Goal: Task Accomplishment & Management: Complete application form

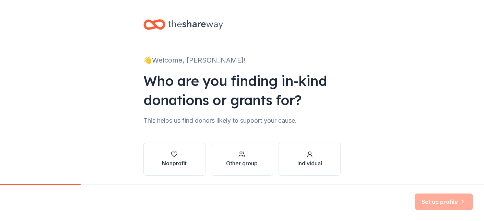
scroll to position [25, 0]
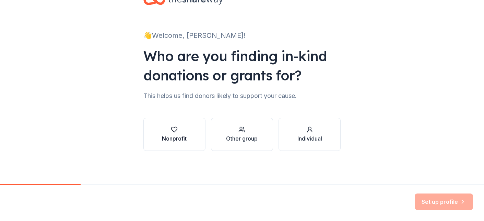
click at [151, 133] on button "Nonprofit" at bounding box center [174, 134] width 62 height 33
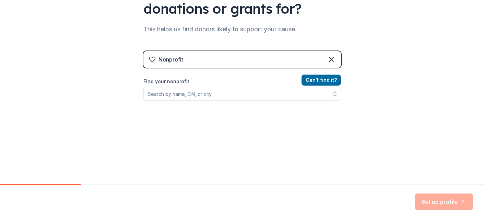
scroll to position [96, 0]
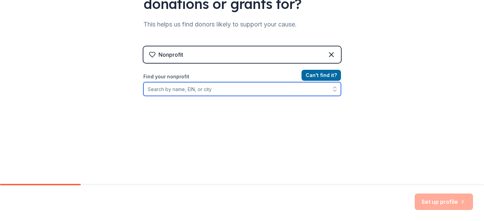
click at [176, 93] on input "Find your nonprofit" at bounding box center [242, 89] width 198 height 14
type input "MADE Foundation"
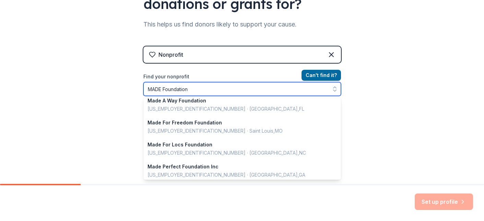
scroll to position [486, 0]
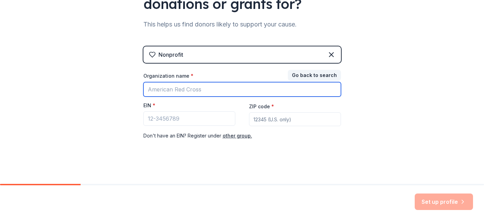
click at [197, 88] on input "Organization name *" at bounding box center [242, 89] width 198 height 14
type input "MADE Foundation"
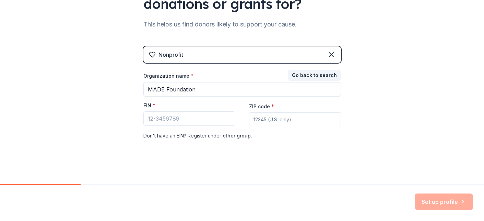
click at [287, 121] on input "ZIP code *" at bounding box center [295, 119] width 92 height 14
type input "37207"
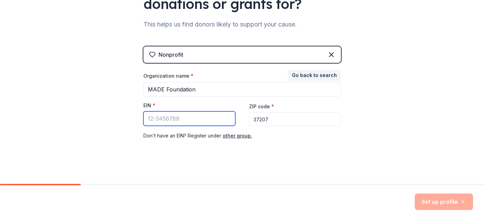
click at [169, 123] on input "EIN *" at bounding box center [189, 118] width 92 height 14
paste input "33-4580420"
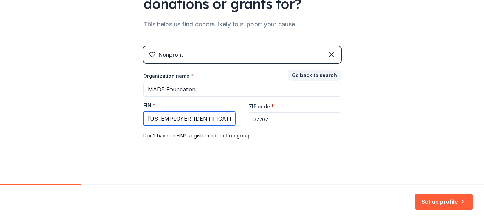
type input "33-4580420"
click at [324, 159] on div "👋 Welcome, Hannah! Who are you finding in-kind donations or grants for? This he…" at bounding box center [242, 45] width 220 height 282
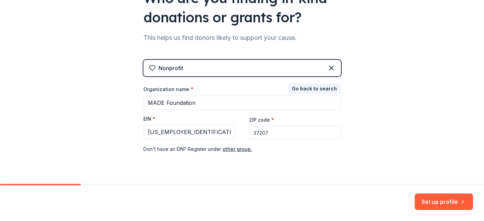
scroll to position [82, 0]
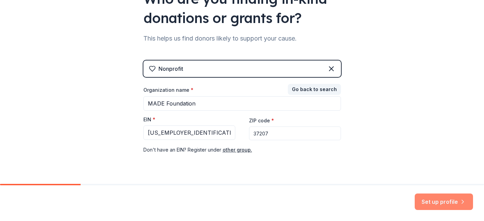
click at [438, 204] on button "Set up profile" at bounding box center [444, 201] width 58 height 16
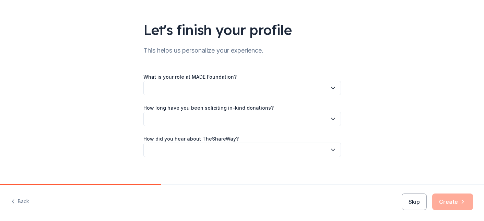
scroll to position [40, 0]
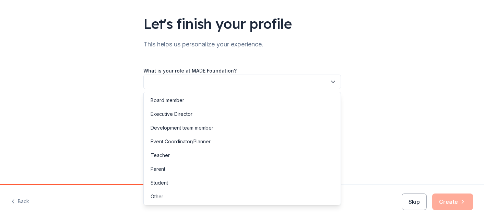
click at [265, 83] on button "button" at bounding box center [242, 81] width 198 height 14
click at [199, 113] on div "Executive Director" at bounding box center [242, 114] width 194 height 14
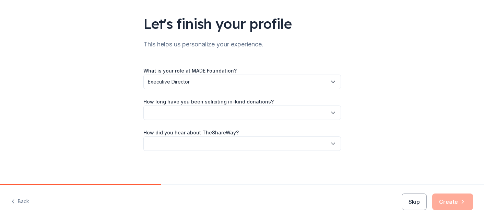
click at [192, 107] on button "button" at bounding box center [242, 112] width 198 height 14
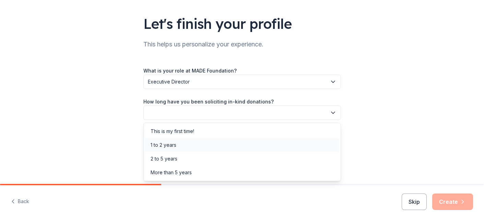
click at [190, 142] on div "1 to 2 years" at bounding box center [242, 145] width 194 height 14
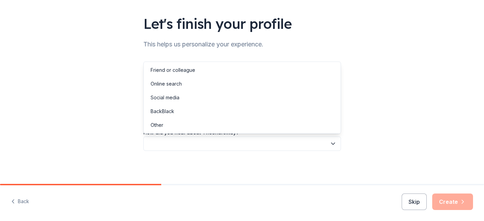
click at [192, 145] on button "button" at bounding box center [242, 143] width 198 height 14
click at [182, 81] on div "Online search" at bounding box center [242, 84] width 194 height 14
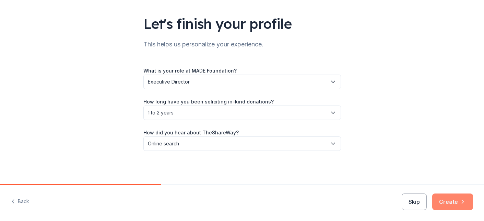
click at [444, 198] on button "Create" at bounding box center [452, 201] width 41 height 16
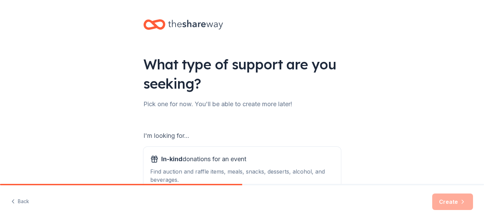
scroll to position [93, 0]
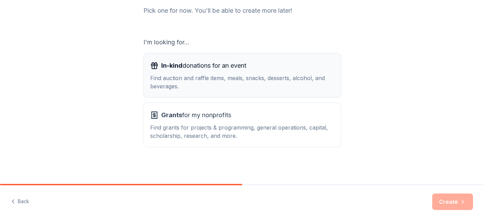
click at [207, 85] on div "Find auction and raffle items, meals, snacks, desserts, alcohol, and beverages." at bounding box center [242, 82] width 184 height 16
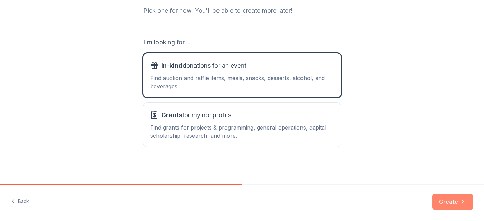
click at [453, 195] on button "Create" at bounding box center [452, 201] width 41 height 16
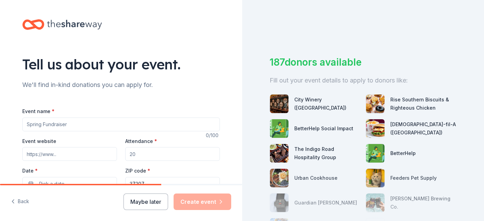
click at [34, 125] on input "Event name *" at bounding box center [121, 124] width 198 height 14
click at [90, 124] on input "Render: The Art Of Process Via Nashville Design Week" at bounding box center [121, 124] width 198 height 14
click at [26, 124] on input "Render: The Art Of Process ] Via Nashville Design Week" at bounding box center [121, 124] width 198 height 14
type input "[ Render: The Art Of Process ] Via Nashville Design Week"
click at [61, 154] on input "Event website" at bounding box center [69, 154] width 95 height 14
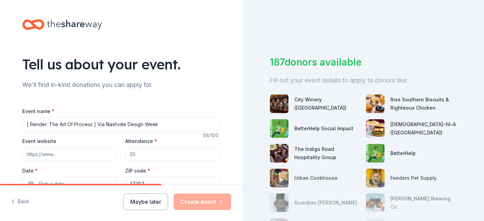
type input "www.madeforconcept.org"
click at [136, 151] on input "Attendance *" at bounding box center [172, 154] width 95 height 14
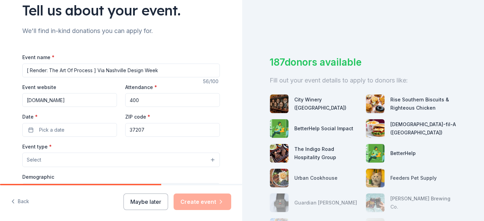
scroll to position [63, 0]
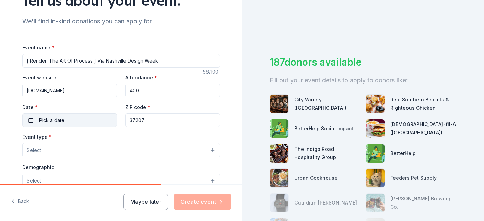
type input "400"
click at [68, 122] on button "Pick a date" at bounding box center [69, 120] width 95 height 14
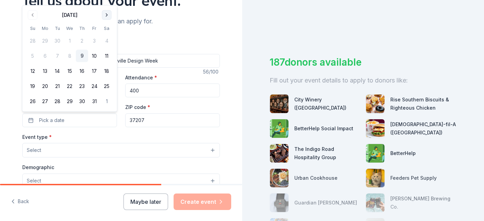
click at [103, 13] on button "Go to next month" at bounding box center [107, 15] width 10 height 10
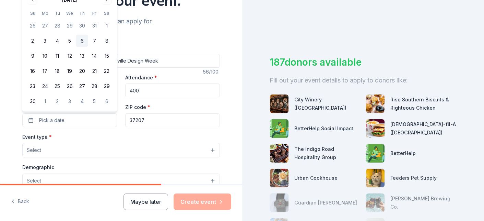
click at [84, 37] on button "6" at bounding box center [82, 41] width 12 height 12
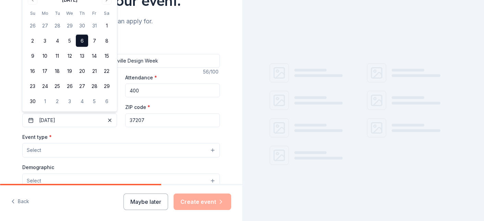
click at [94, 150] on button "Select" at bounding box center [121, 150] width 198 height 14
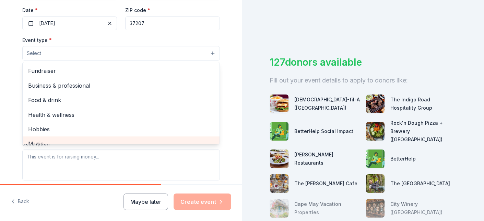
scroll to position [23, 0]
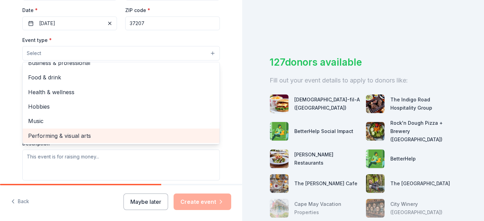
click at [94, 137] on span "Performing & visual arts" at bounding box center [121, 135] width 186 height 9
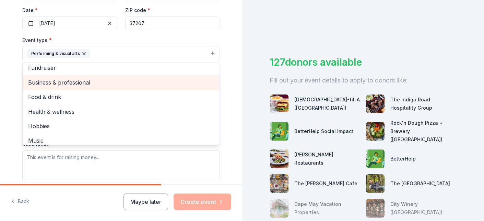
scroll to position [0, 0]
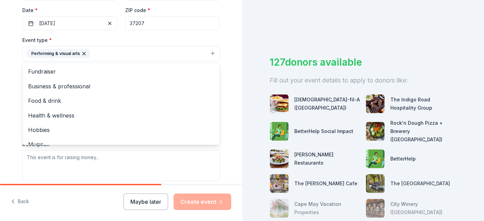
click at [11, 127] on div "Tell us about your event. We'll find in-kind donations you can apply for. Event…" at bounding box center [121, 68] width 220 height 457
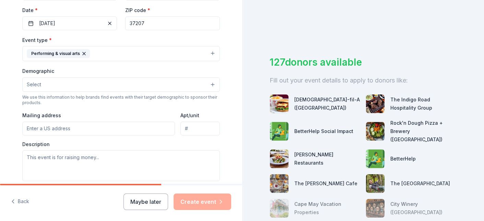
click at [53, 80] on button "Select" at bounding box center [121, 84] width 198 height 14
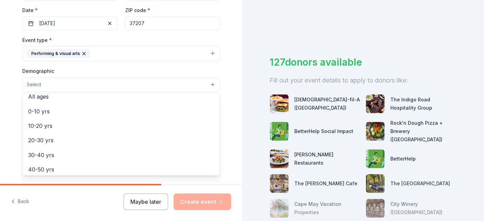
scroll to position [62, 0]
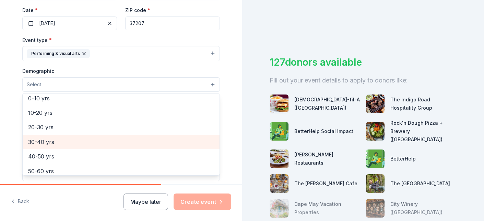
click at [56, 146] on span "30-40 yrs" at bounding box center [121, 141] width 186 height 9
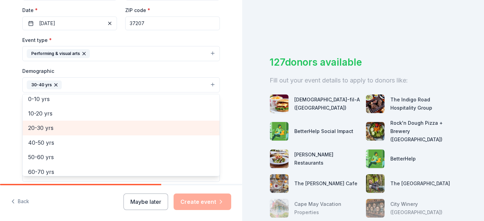
click at [44, 129] on span "20-30 yrs" at bounding box center [121, 127] width 186 height 9
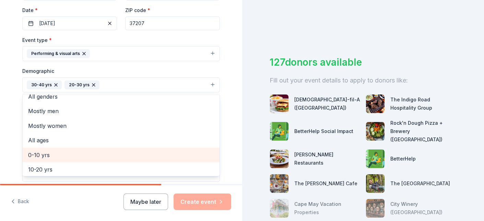
scroll to position [7, 0]
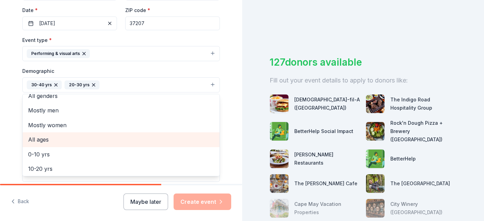
click at [44, 140] on span "All ages" at bounding box center [121, 139] width 186 height 9
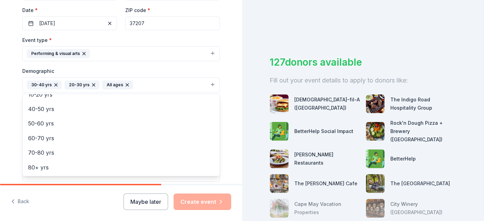
scroll to position [166, 0]
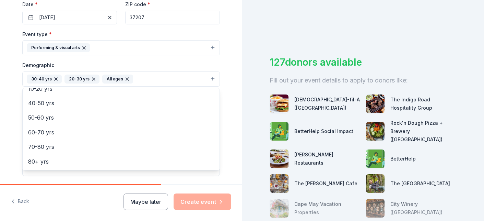
click at [7, 147] on div "Tell us about your event. We'll find in-kind donations you can apply for. Event…" at bounding box center [121, 63] width 242 height 458
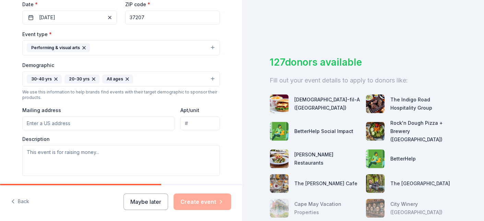
click at [70, 125] on input "Mailing address" at bounding box center [98, 123] width 153 height 14
type input "1419 Pennock Ave"
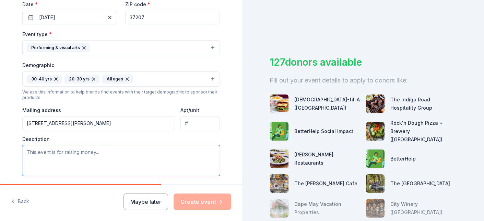
click at [72, 155] on textarea at bounding box center [121, 160] width 198 height 31
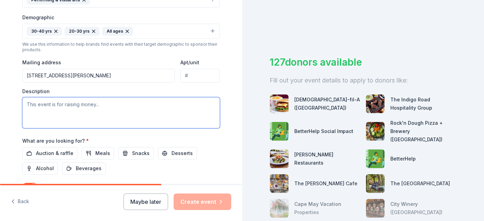
scroll to position [236, 0]
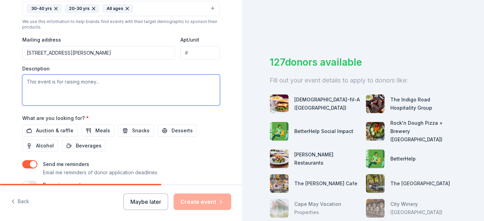
paste textarea "RENDER, which will take place this November. This show invites artists of all m…"
type textarea "RENDER, which will take place this November. This show invites artists of all m…"
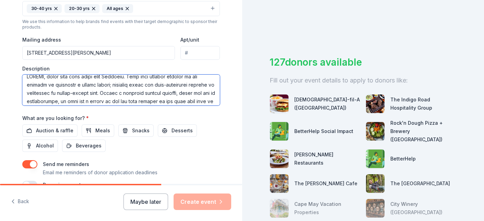
scroll to position [0, 0]
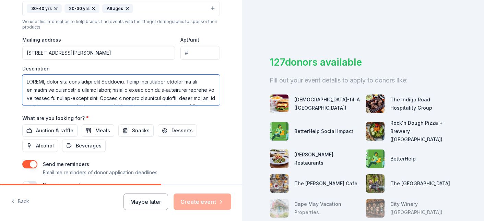
click at [83, 82] on textarea at bounding box center [121, 89] width 198 height 31
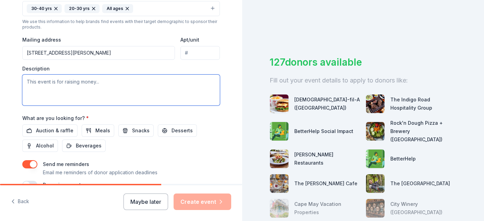
paste textarea "Render: The Art of Process is MADE Foundation’s largest exhibition to date, pre…"
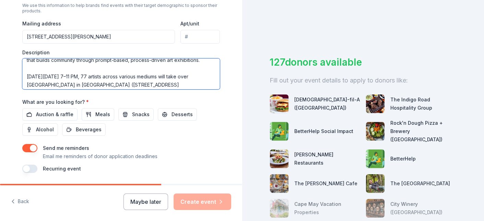
scroll to position [275, 0]
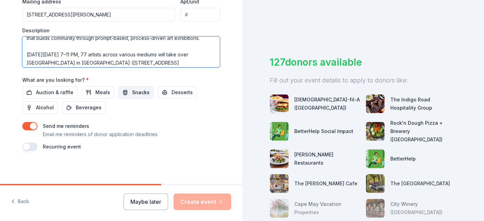
type textarea "Render: The Art of Process is MADE Foundation’s largest exhibition to date, pre…"
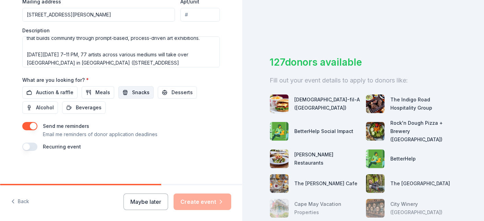
click at [133, 94] on span "Snacks" at bounding box center [141, 92] width 18 height 8
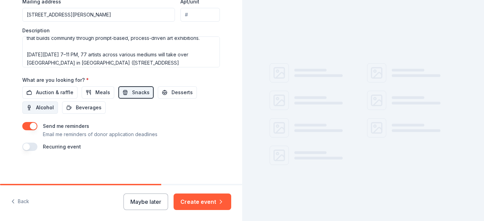
click at [43, 110] on span "Alcohol" at bounding box center [45, 107] width 18 height 8
click at [185, 93] on span "Desserts" at bounding box center [182, 92] width 21 height 8
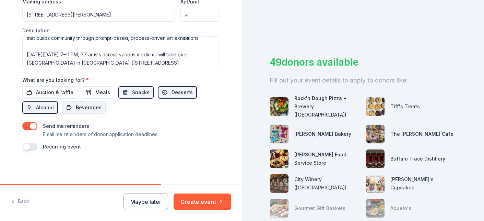
click at [80, 106] on span "Beverages" at bounding box center [89, 107] width 26 height 8
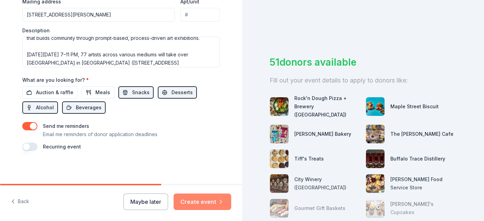
click at [213, 201] on button "Create event" at bounding box center [203, 201] width 58 height 16
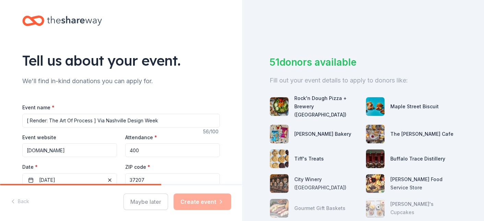
scroll to position [0, 0]
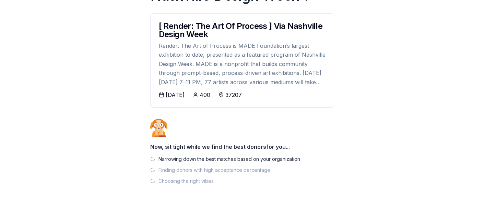
scroll to position [106, 0]
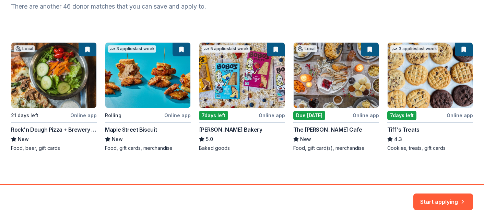
scroll to position [98, 0]
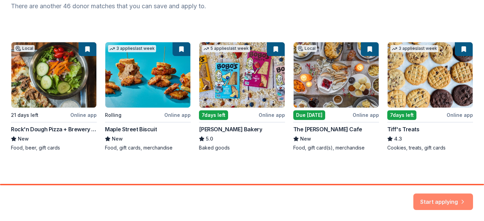
click at [440, 202] on button "Start applying" at bounding box center [444, 199] width 60 height 16
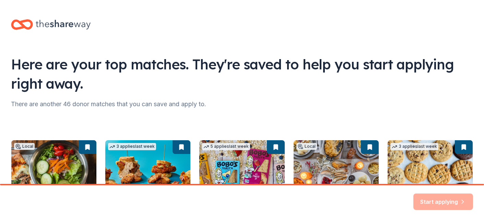
click at [444, 199] on div "Start applying" at bounding box center [444, 201] width 60 height 16
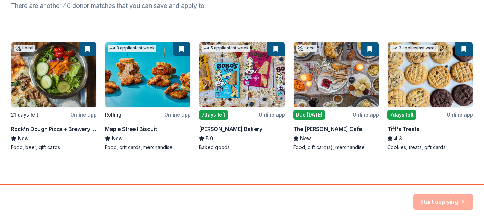
click at [443, 66] on div "Local 21 days left Online app Rock'n Dough Pizza + Brewery (Nashville) New Food…" at bounding box center [242, 96] width 462 height 109
click at [428, 38] on div "Local 21 days left Online app Rock'n Dough Pizza + Brewery (Nashville) New Food…" at bounding box center [242, 84] width 462 height 134
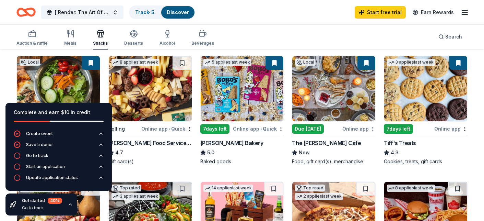
scroll to position [50, 0]
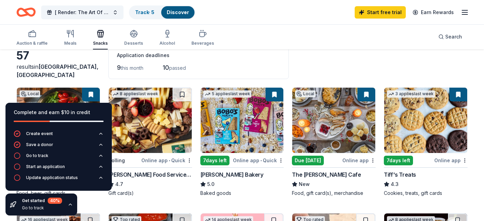
click at [428, 114] on img at bounding box center [425, 120] width 83 height 65
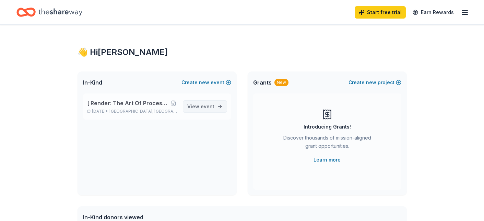
click at [201, 107] on span "event" at bounding box center [208, 106] width 14 height 6
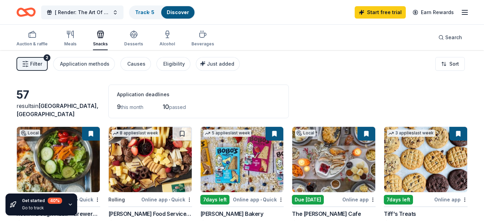
click at [69, 204] on icon "button" at bounding box center [70, 203] width 5 height 5
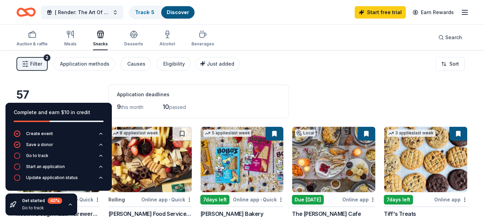
click at [69, 204] on icon "button" at bounding box center [70, 204] width 3 height 1
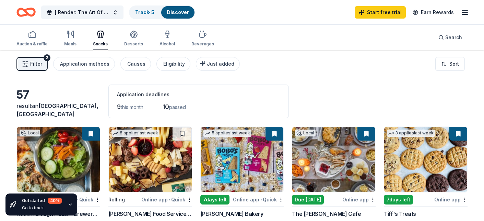
scroll to position [4, 0]
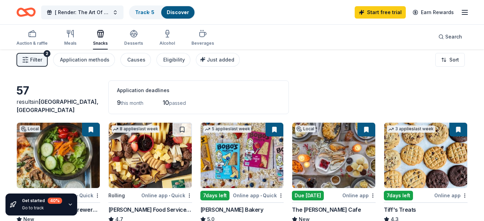
click at [461, 11] on icon "button" at bounding box center [465, 12] width 8 height 8
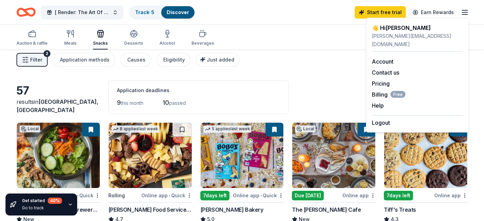
click at [340, 62] on div "Filter 2 Application methods Causes Eligibility Just added Sort" at bounding box center [242, 59] width 484 height 27
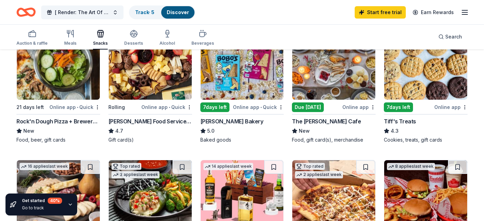
scroll to position [94, 0]
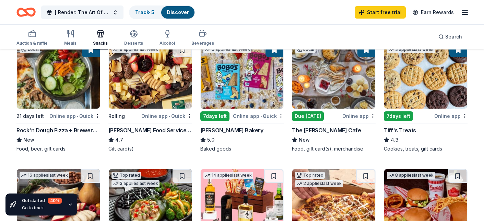
click at [62, 76] on img at bounding box center [58, 75] width 83 height 65
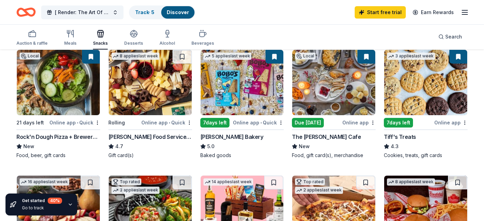
scroll to position [69, 0]
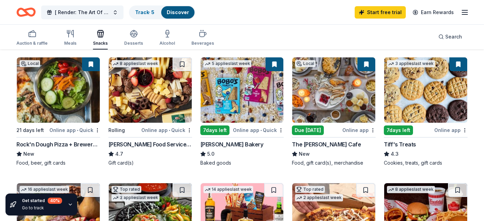
click at [154, 98] on img at bounding box center [150, 89] width 83 height 65
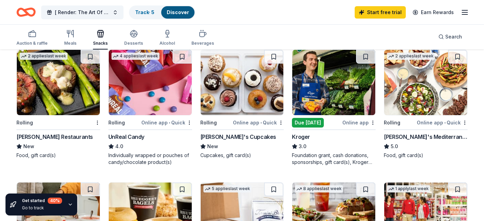
scroll to position [329, 0]
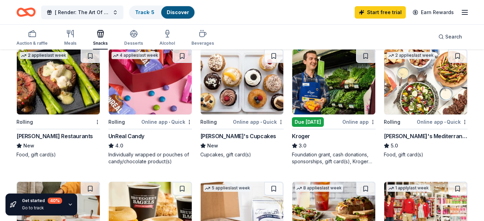
click at [58, 88] on img at bounding box center [58, 81] width 83 height 65
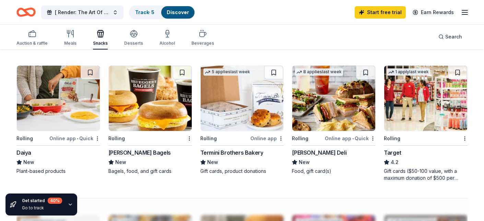
scroll to position [616, 0]
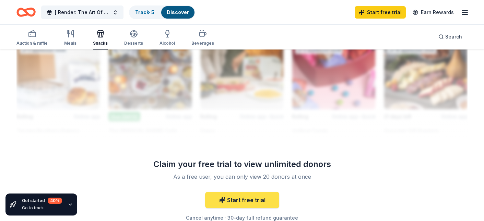
click at [253, 197] on link "Start free trial" at bounding box center [242, 200] width 74 height 16
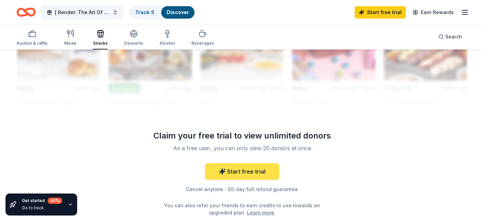
click at [234, 169] on link "Start free trial" at bounding box center [242, 171] width 74 height 16
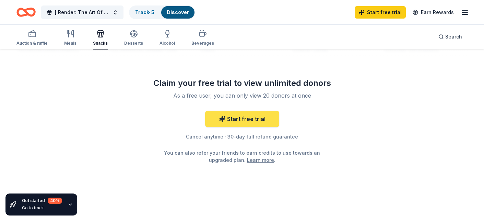
scroll to position [697, 0]
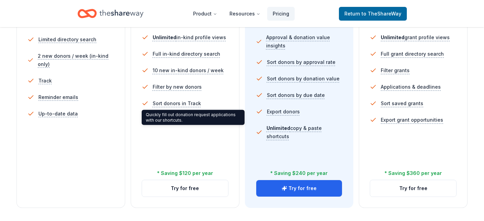
scroll to position [233, 0]
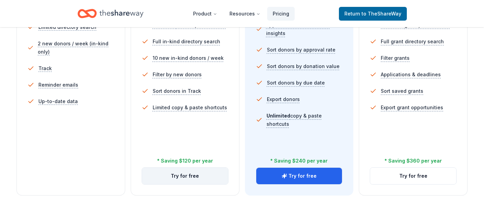
click at [185, 175] on button "Try for free" at bounding box center [185, 175] width 86 height 16
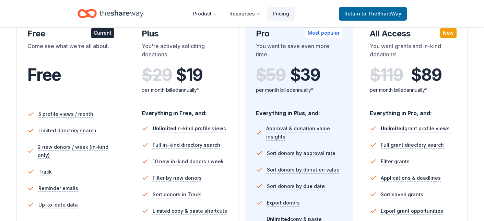
scroll to position [100, 0]
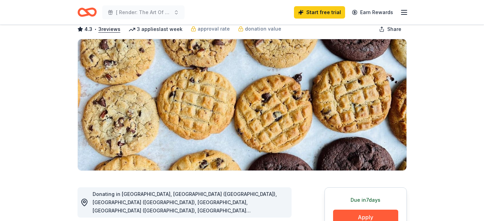
scroll to position [114, 0]
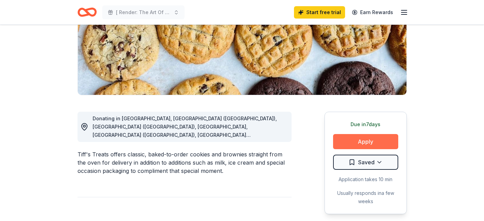
click at [369, 142] on button "Apply" at bounding box center [365, 141] width 65 height 15
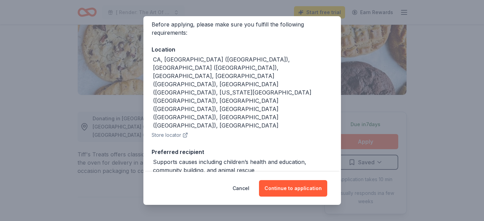
scroll to position [70, 0]
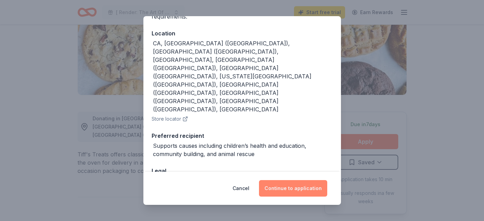
click at [294, 184] on button "Continue to application" at bounding box center [293, 188] width 68 height 16
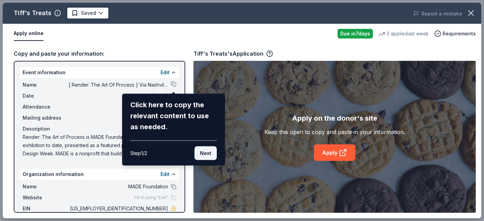
click at [209, 155] on button "Next" at bounding box center [206, 153] width 22 height 14
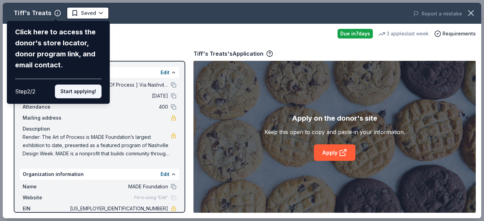
click at [73, 89] on button "Start applying!" at bounding box center [78, 91] width 47 height 14
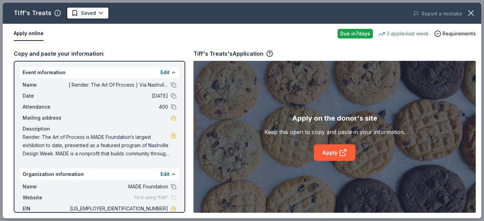
click at [80, 174] on div "Tiff's Treats Saved Report a mistake Apply online Due in 7 days 3 applies last …" at bounding box center [242, 110] width 479 height 215
click at [330, 159] on link "Apply" at bounding box center [335, 152] width 42 height 16
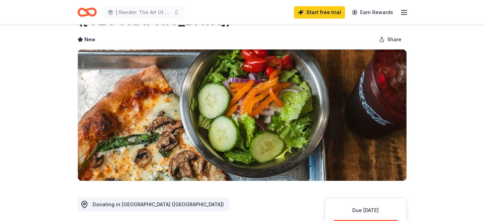
scroll to position [177, 0]
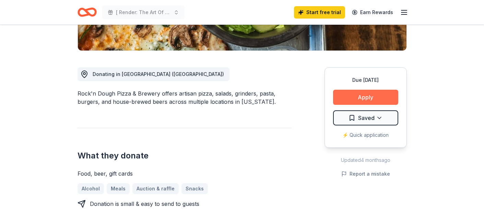
click at [365, 90] on button "Apply" at bounding box center [365, 97] width 65 height 15
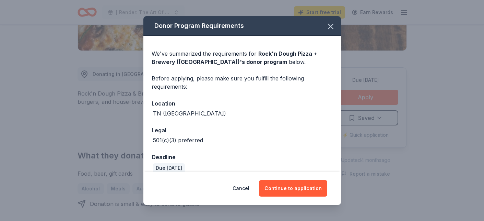
scroll to position [9, 0]
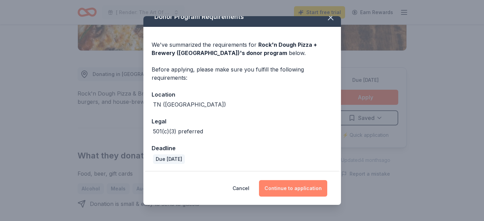
click at [299, 184] on button "Continue to application" at bounding box center [293, 188] width 68 height 16
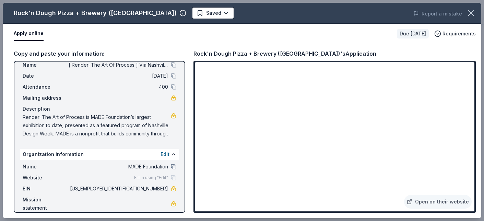
scroll to position [0, 0]
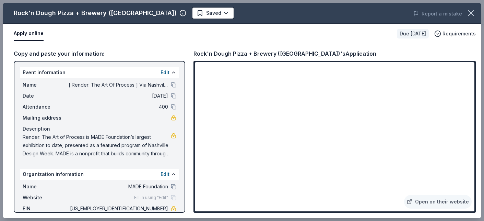
click at [29, 35] on button "Apply online" at bounding box center [29, 33] width 30 height 14
click at [448, 197] on link "Open on their website" at bounding box center [438, 202] width 68 height 14
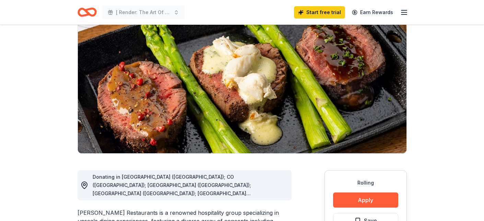
scroll to position [156, 0]
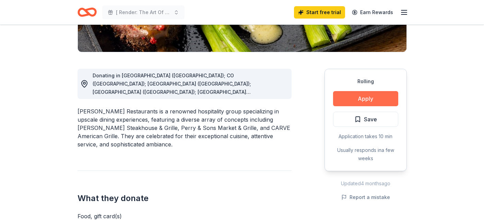
click at [368, 100] on button "Apply" at bounding box center [365, 98] width 65 height 15
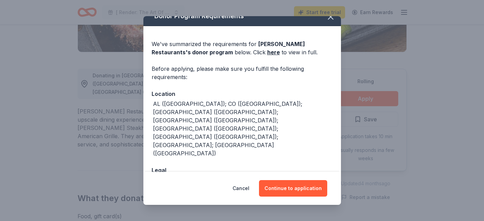
scroll to position [17, 0]
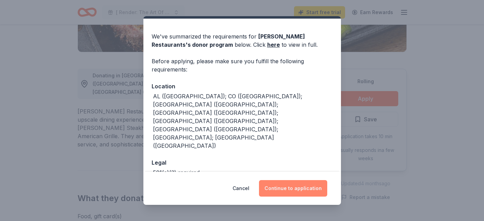
click at [298, 183] on button "Continue to application" at bounding box center [293, 188] width 68 height 16
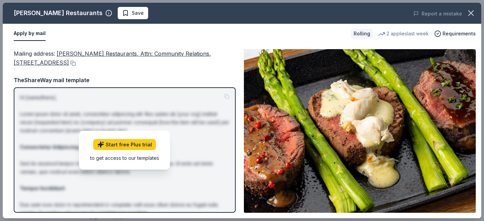
click at [355, 111] on img at bounding box center [360, 130] width 232 height 163
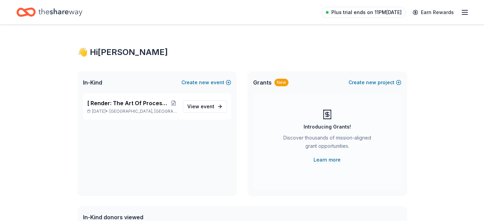
click at [381, 11] on span "Plus trial ends on 11PM[DATE]" at bounding box center [367, 12] width 70 height 8
click at [347, 13] on span "Plus trial ends on 11PM[DATE]" at bounding box center [367, 12] width 70 height 8
click at [202, 104] on span "event" at bounding box center [208, 106] width 14 height 6
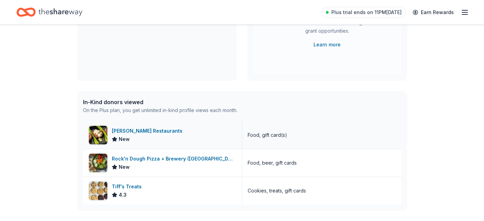
click at [126, 129] on div "[PERSON_NAME] Restaurants" at bounding box center [148, 131] width 73 height 8
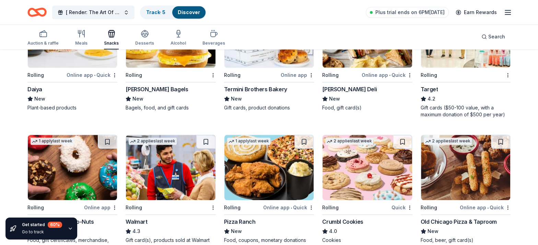
scroll to position [509, 0]
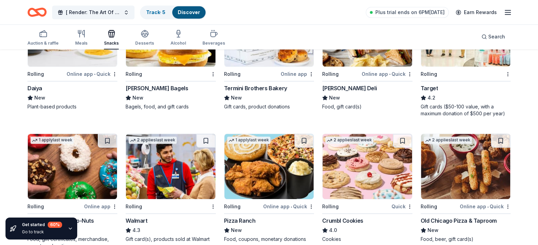
click at [459, 86] on div "Target" at bounding box center [466, 88] width 90 height 8
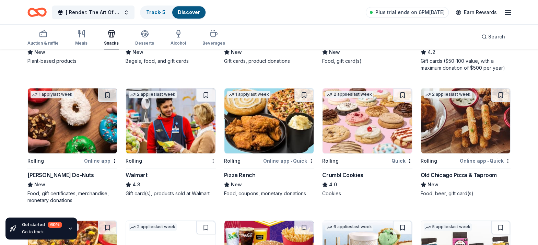
scroll to position [555, 0]
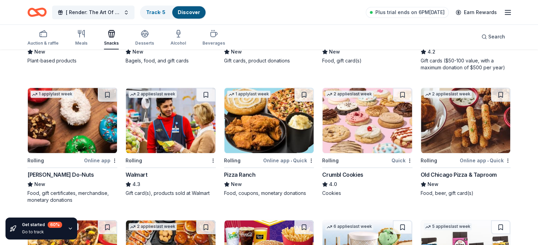
click at [376, 176] on div "Crumbl Cookies" at bounding box center [367, 175] width 90 height 8
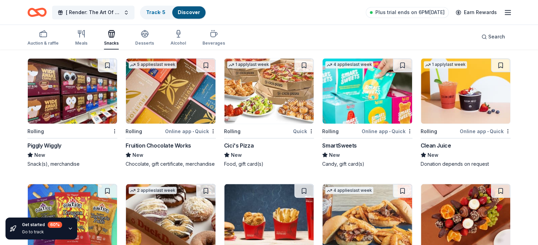
scroll to position [1108, 0]
click at [361, 111] on img at bounding box center [367, 90] width 89 height 65
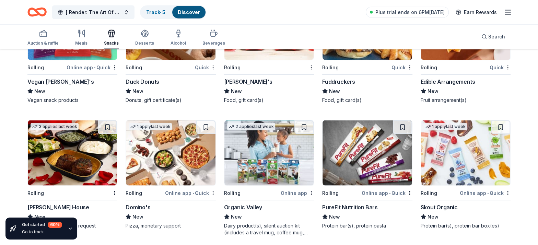
scroll to position [1299, 0]
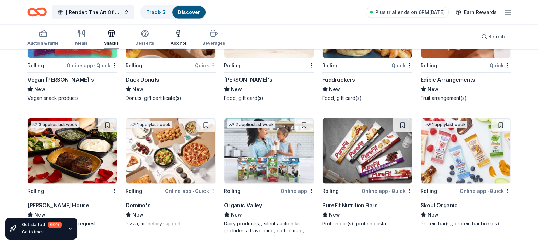
click at [174, 30] on icon "button" at bounding box center [178, 34] width 8 height 8
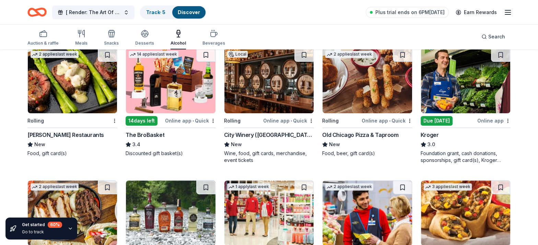
scroll to position [203, 0]
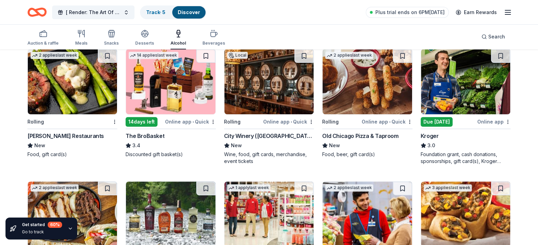
click at [265, 84] on img at bounding box center [268, 81] width 89 height 65
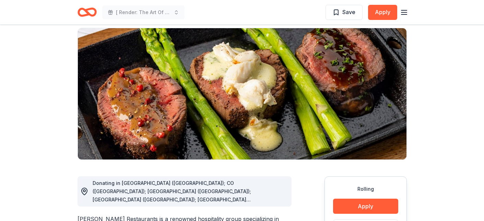
scroll to position [183, 0]
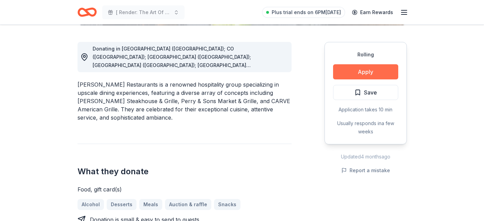
click at [362, 70] on button "Apply" at bounding box center [365, 71] width 65 height 15
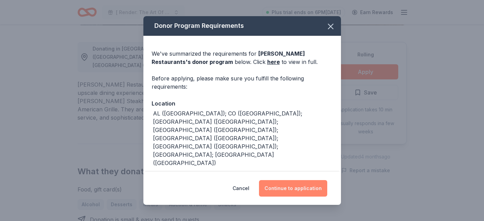
click at [281, 187] on button "Continue to application" at bounding box center [293, 188] width 68 height 16
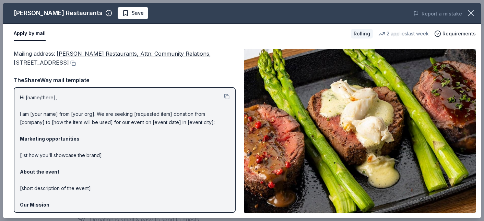
scroll to position [60, 0]
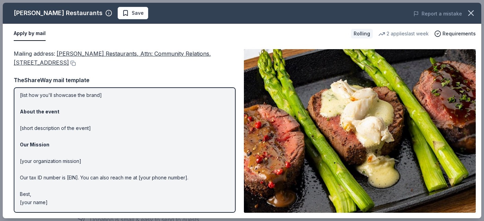
click at [112, 145] on p "Hi [name/there], I am [your name] from [your org]. We are seeking [requested it…" at bounding box center [125, 119] width 210 height 173
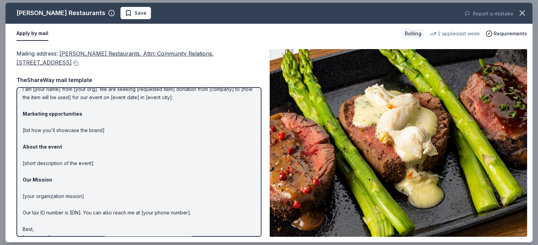
scroll to position [25, 0]
click at [33, 34] on button "Apply by mail" at bounding box center [32, 33] width 32 height 14
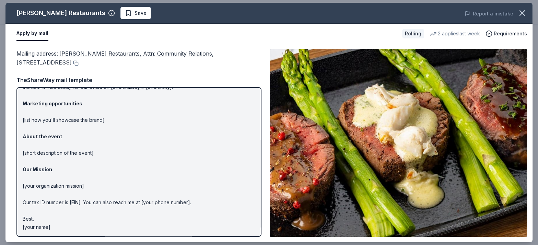
scroll to position [0, 0]
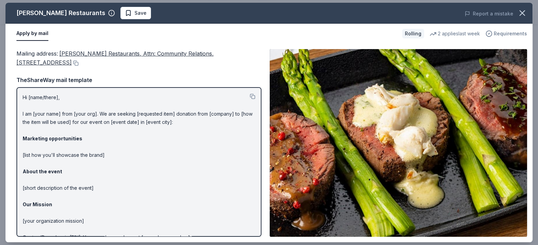
click at [484, 33] on span "Requirements" at bounding box center [510, 34] width 33 height 8
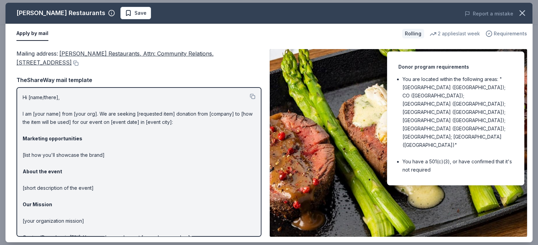
click at [484, 33] on icon "button" at bounding box center [489, 33] width 7 height 7
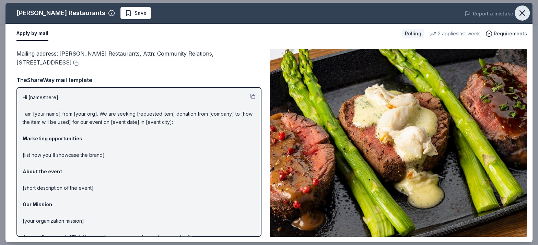
click at [484, 12] on icon "button" at bounding box center [522, 13] width 5 height 5
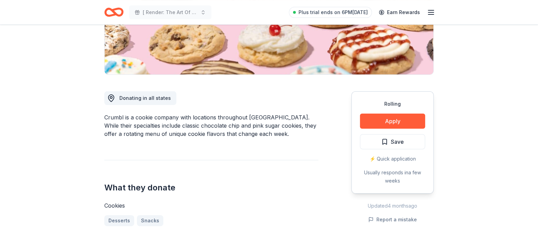
scroll to position [169, 0]
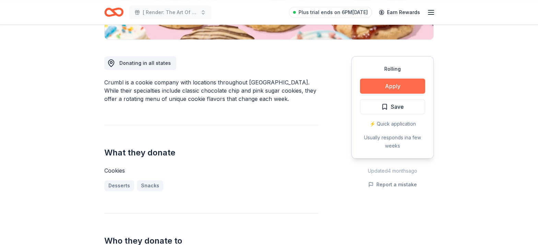
click at [375, 85] on button "Apply" at bounding box center [392, 86] width 65 height 15
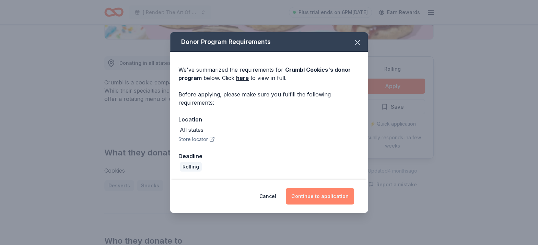
click at [329, 196] on button "Continue to application" at bounding box center [320, 196] width 68 height 16
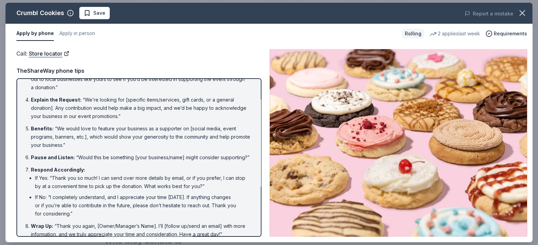
scroll to position [74, 0]
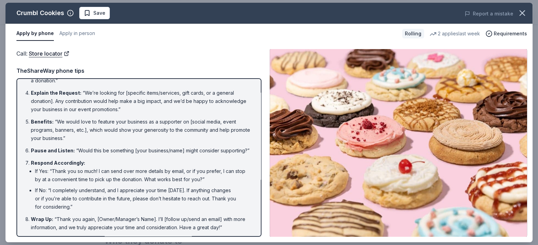
click at [140, 185] on ul "If Yes: “Thank you so much! I can send over more details by email, or if you pr…" at bounding box center [141, 189] width 220 height 44
click at [108, 228] on li "Wrap Up : “Thank you again, [Owner/Manager’s Name]. I’ll [follow up/send an ema…" at bounding box center [141, 223] width 220 height 16
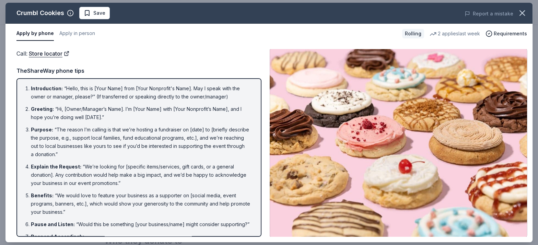
click at [65, 82] on div "Introduction : “Hello, this is [Your Name] from [Your Nonprofit's Name]. May I …" at bounding box center [138, 157] width 245 height 159
drag, startPoint x: 67, startPoint y: 86, endPoint x: 148, endPoint y: 88, distance: 81.4
click at [149, 88] on li "Introduction : “Hello, this is [Your Name] from [Your Nonprofit's Name]. May I …" at bounding box center [141, 92] width 220 height 16
click at [46, 52] on link "Store locator" at bounding box center [49, 53] width 40 height 9
click at [70, 32] on button "Apply in person" at bounding box center [77, 33] width 36 height 14
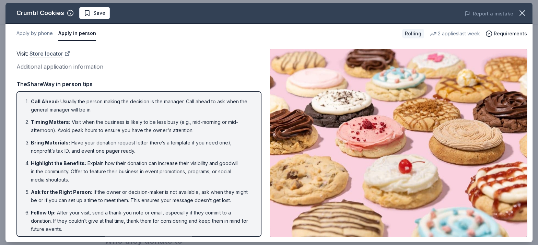
click at [48, 55] on link "Store locator" at bounding box center [50, 53] width 40 height 9
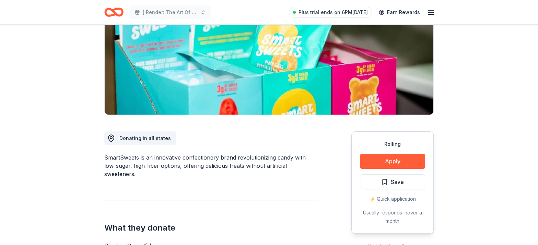
scroll to position [104, 0]
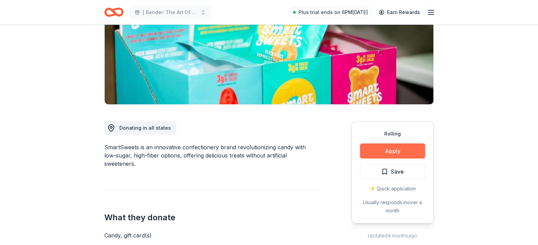
click at [397, 154] on button "Apply" at bounding box center [392, 150] width 65 height 15
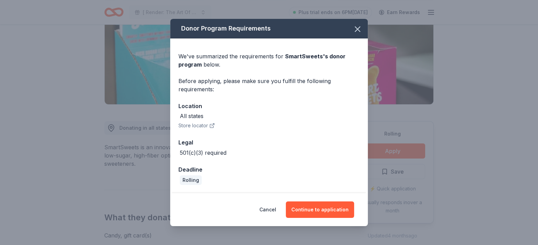
click at [314, 196] on div "Cancel Continue to application" at bounding box center [269, 209] width 198 height 33
click at [314, 214] on button "Continue to application" at bounding box center [320, 209] width 68 height 16
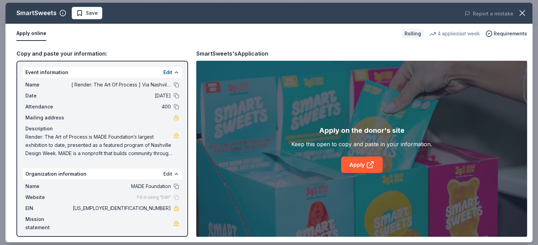
click at [167, 173] on button "Edit" at bounding box center [167, 174] width 9 height 8
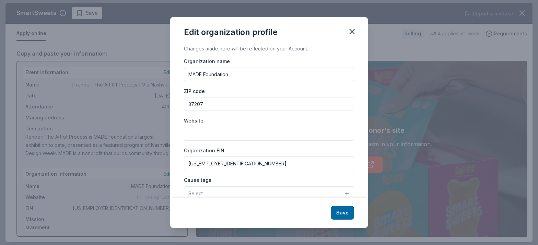
click at [219, 128] on input "Website" at bounding box center [269, 134] width 170 height 14
type input "[DOMAIN_NAME]"
click at [349, 210] on button "Save" at bounding box center [342, 213] width 23 height 14
click at [265, 190] on button "Select" at bounding box center [269, 193] width 170 height 14
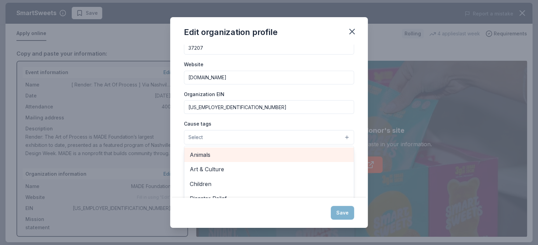
scroll to position [8, 0]
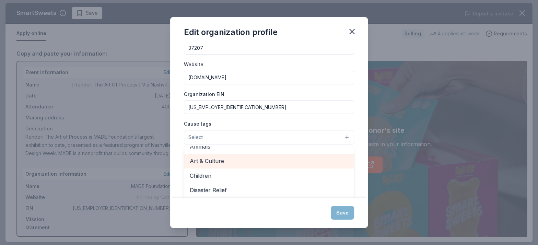
click at [218, 158] on span "Art & Culture" at bounding box center [269, 160] width 159 height 9
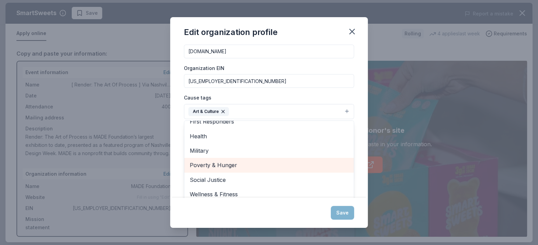
scroll to position [87, 0]
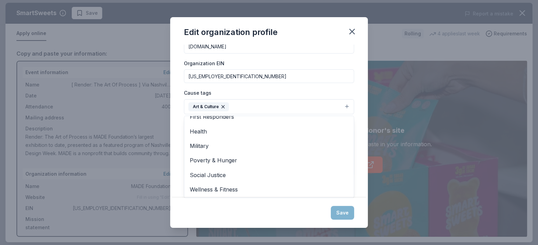
click at [358, 174] on div "Changes made here will be reflected on your Account. Organization name MADE Fou…" at bounding box center [269, 121] width 198 height 153
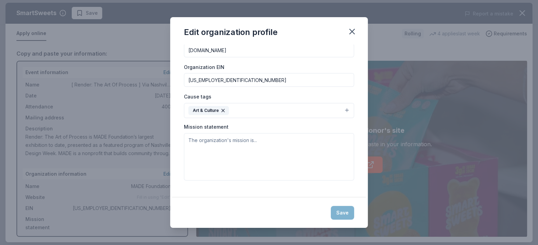
scroll to position [77, 0]
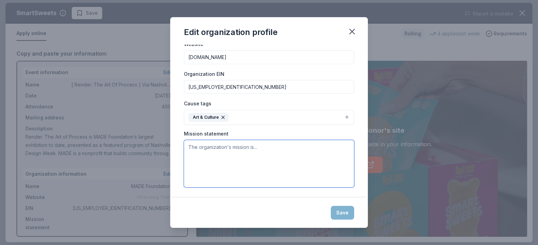
click at [292, 163] on textarea at bounding box center [269, 163] width 170 height 47
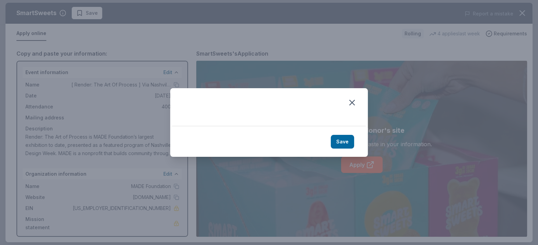
scroll to position [0, 0]
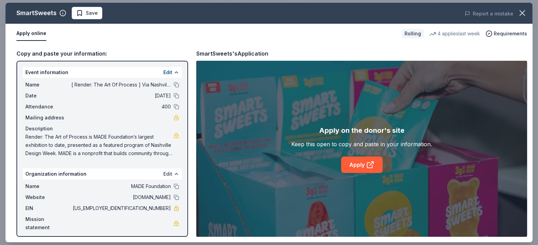
click at [170, 175] on button "Edit" at bounding box center [167, 174] width 9 height 8
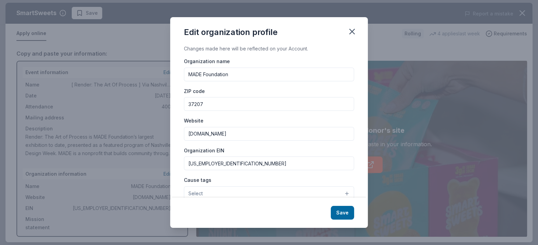
scroll to position [76, 0]
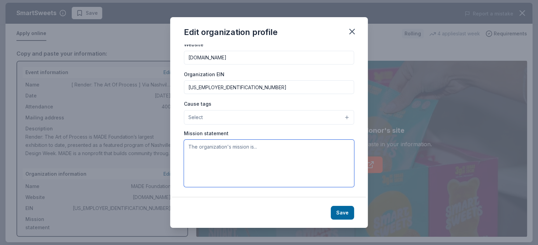
click at [221, 148] on textarea at bounding box center [269, 163] width 170 height 47
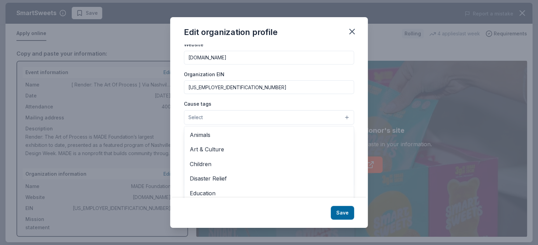
click at [218, 118] on button "Select" at bounding box center [269, 117] width 170 height 14
click at [221, 151] on span "Art & Culture" at bounding box center [269, 149] width 159 height 9
click at [308, 110] on div "Cause tags Art & Culture Animals Children Disaster Relief Education Environment…" at bounding box center [269, 113] width 170 height 26
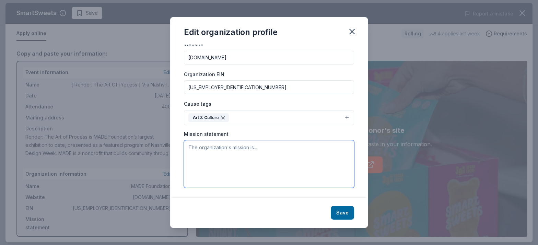
click at [272, 153] on textarea at bounding box center [269, 163] width 170 height 47
paste textarea "Traditional patronage puts one group in charge of supporting artists. We think …"
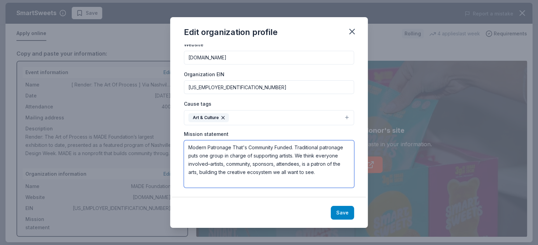
type textarea "Modern Patronage That's Community Funded. Traditional patronage puts one group …"
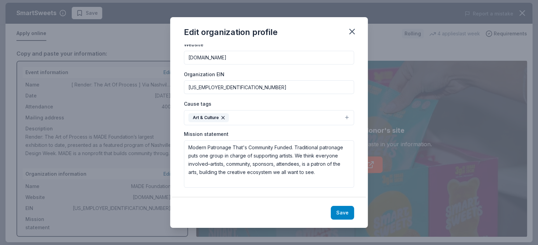
click at [353, 213] on button "Save" at bounding box center [342, 213] width 23 height 14
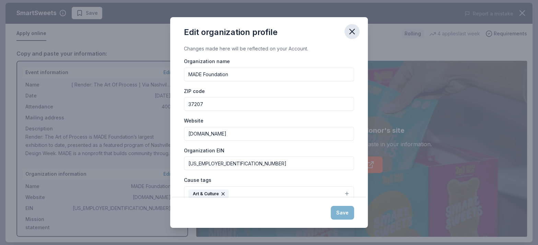
click at [352, 31] on icon "button" at bounding box center [352, 32] width 10 height 10
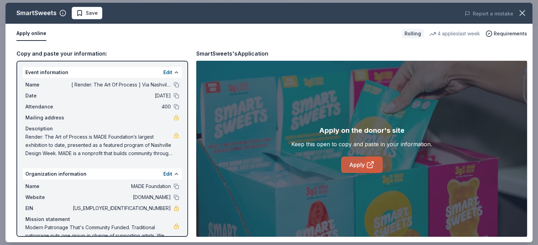
click at [370, 161] on icon at bounding box center [370, 165] width 8 height 8
click at [173, 83] on div "Name [ Render: The Art Of Process ] Via Nashville Design Week" at bounding box center [102, 85] width 154 height 8
click at [178, 85] on button at bounding box center [176, 84] width 5 height 5
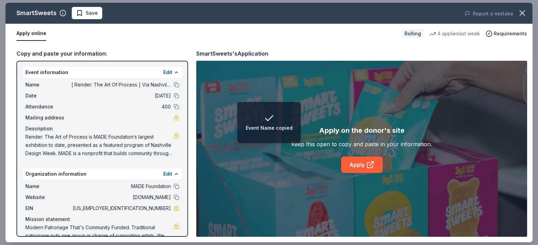
click at [155, 150] on span "Render: The Art of Process is MADE Foundation’s largest exhibition to date, pre…" at bounding box center [99, 145] width 148 height 25
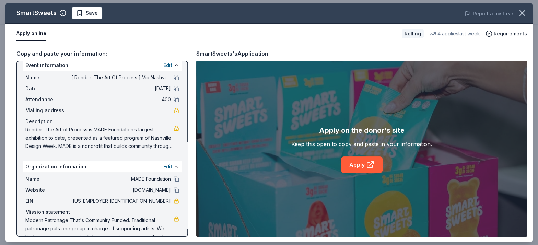
scroll to position [11, 0]
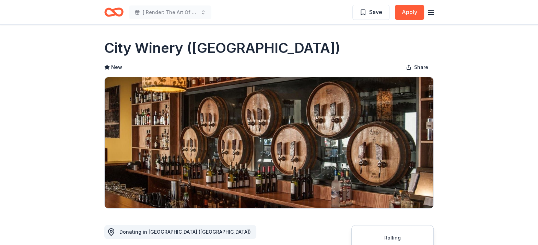
scroll to position [187, 0]
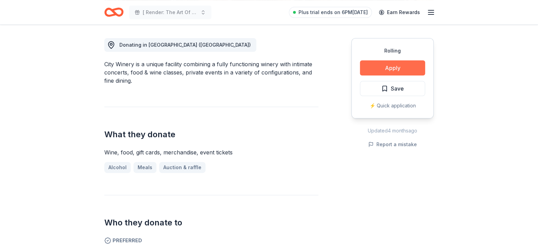
click at [385, 65] on button "Apply" at bounding box center [392, 67] width 65 height 15
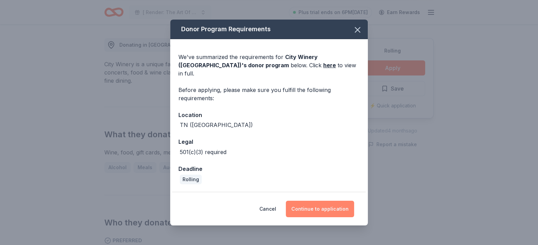
click at [326, 206] on button "Continue to application" at bounding box center [320, 209] width 68 height 16
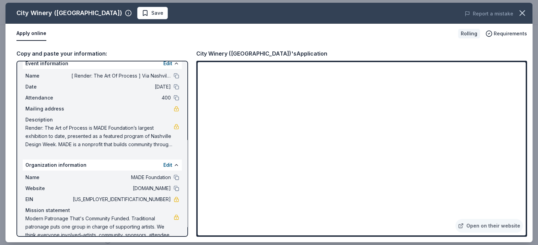
scroll to position [20, 0]
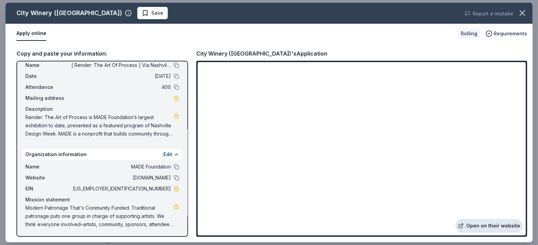
click at [495, 228] on link "Open on their website" at bounding box center [489, 226] width 68 height 14
